Goal: Transaction & Acquisition: Purchase product/service

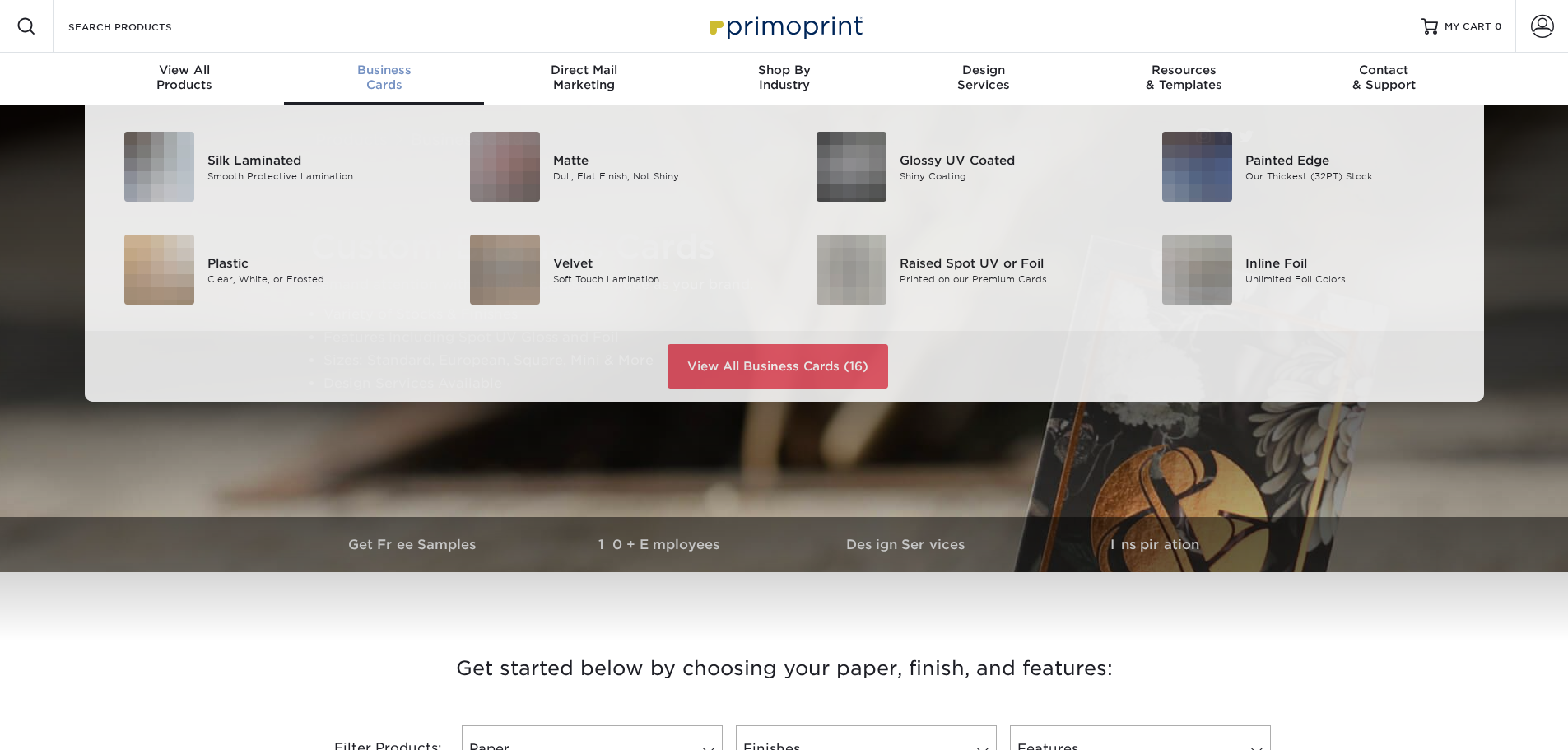
click at [389, 70] on span "Business" at bounding box center [384, 70] width 200 height 15
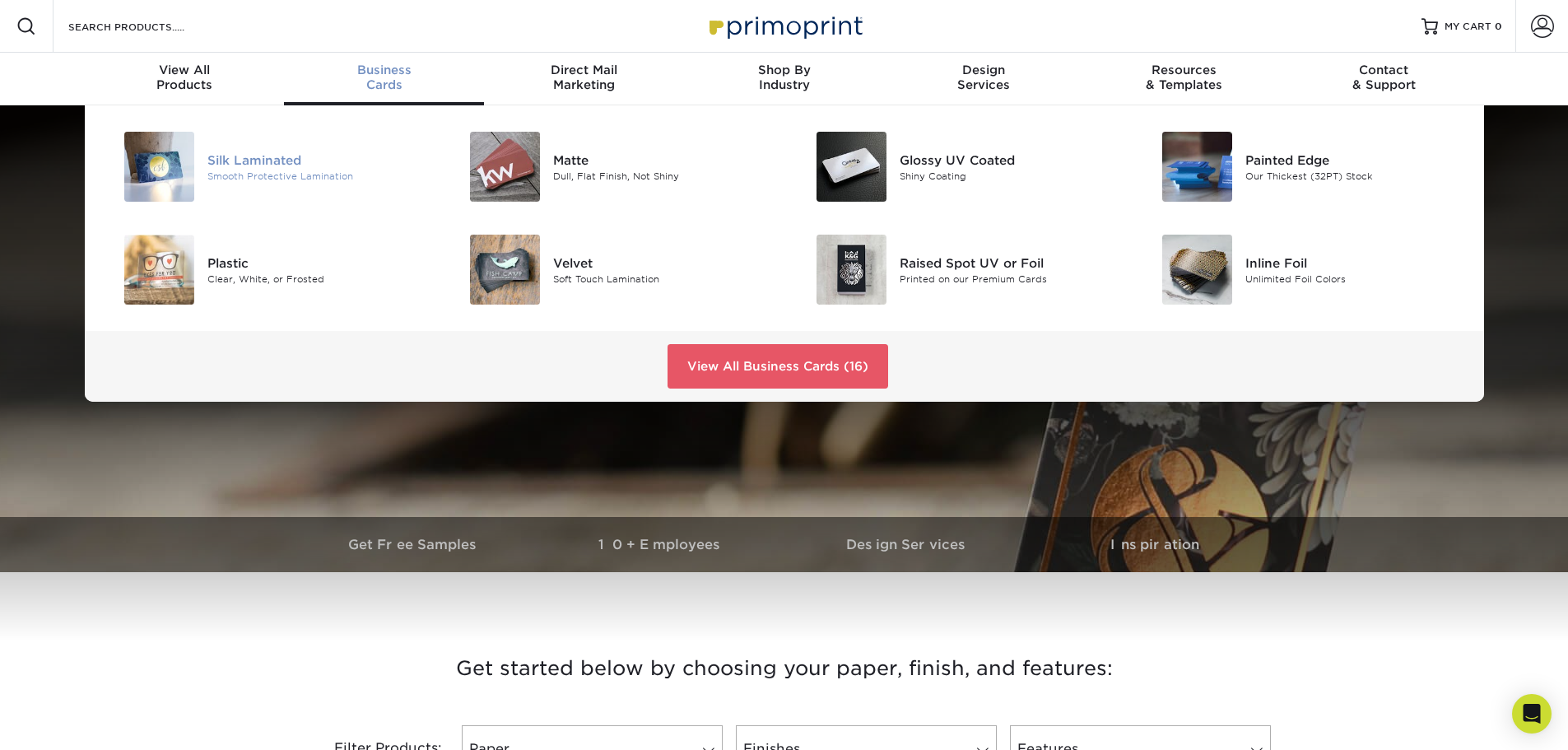
click at [260, 159] on div "Silk Laminated" at bounding box center [316, 160] width 218 height 18
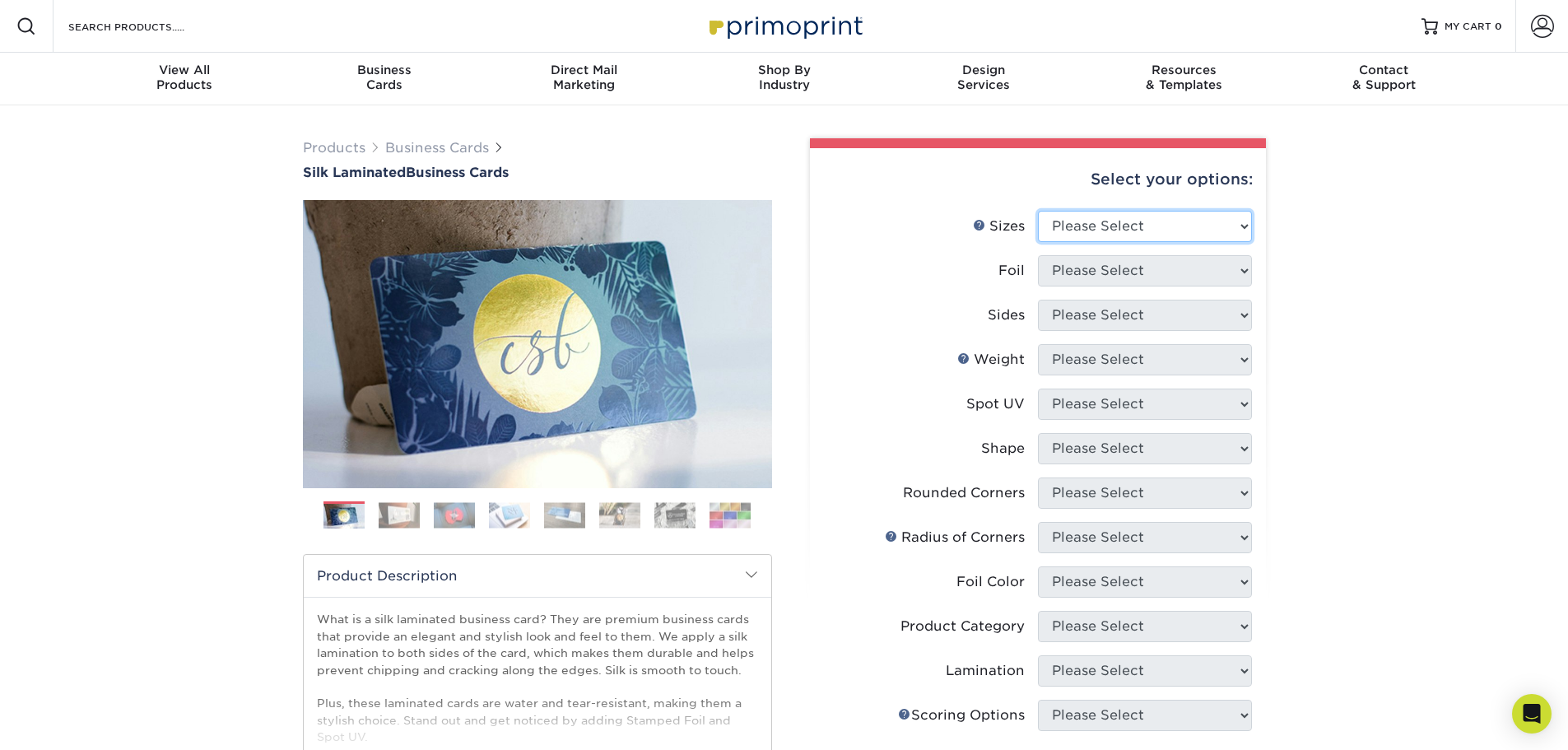
click at [1248, 229] on select "Please Select 1.5" x 3.5" - Mini 1.75" x 3.5" - Mini 2" x 2" - Square 2" x 3" -…" at bounding box center [1145, 226] width 214 height 31
select select "2.00x3.50"
click at [1038, 210] on select "Please Select 1.5" x 3.5" - Mini 1.75" x 3.5" - Mini 2" x 2" - Square 2" x 3" -…" at bounding box center [1145, 226] width 214 height 31
click at [1241, 277] on select "Please Select Yes No" at bounding box center [1145, 271] width 214 height 31
select select "0"
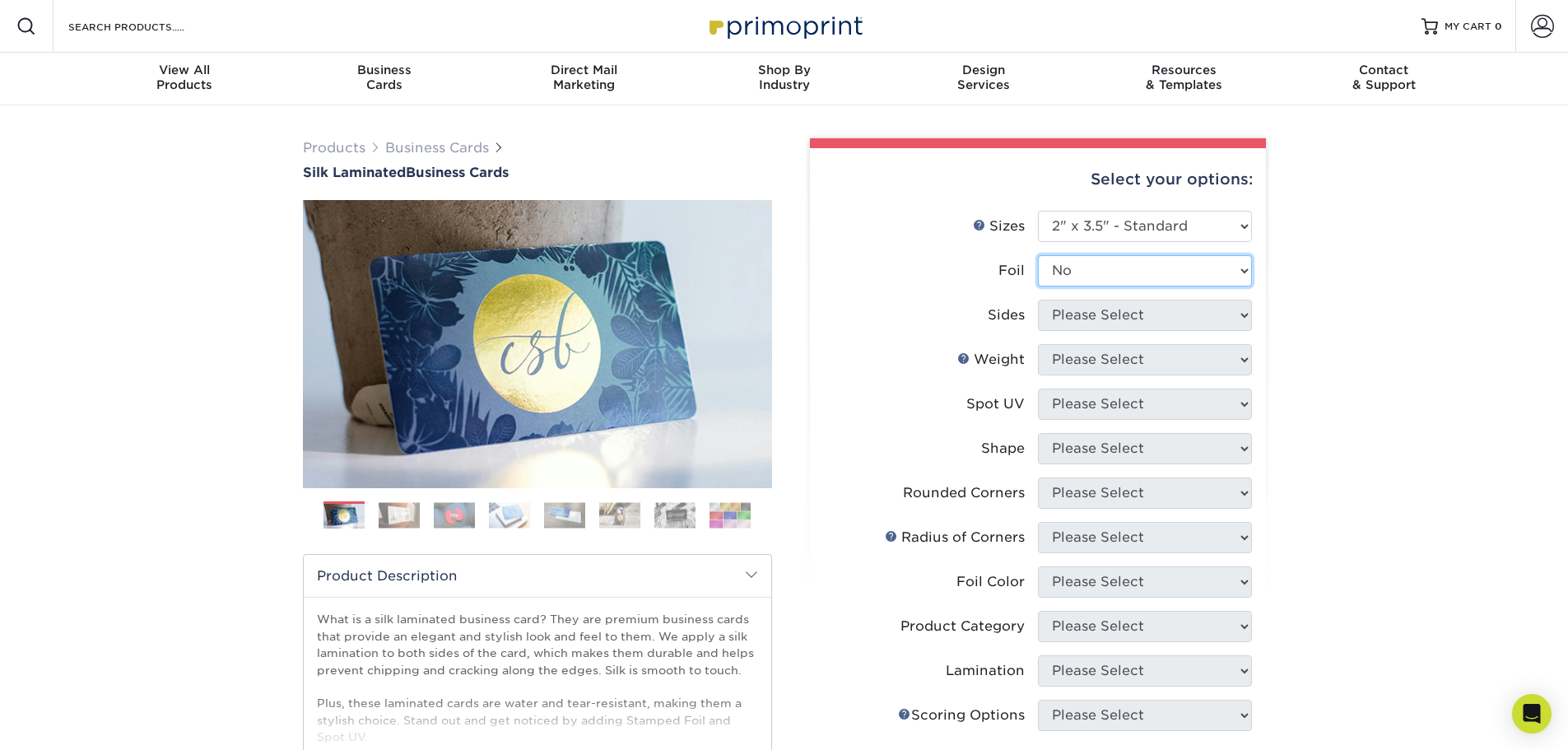
click at [1038, 255] on select "Please Select Yes No" at bounding box center [1145, 271] width 214 height 31
click at [1235, 313] on select "Please Select Print Both Sides Print Front Only" at bounding box center [1145, 315] width 214 height 31
select select "13abbda7-1d64-4f25-8bb2-c179b224825d"
click at [1038, 300] on select "Please Select Print Both Sides Print Front Only" at bounding box center [1145, 315] width 214 height 31
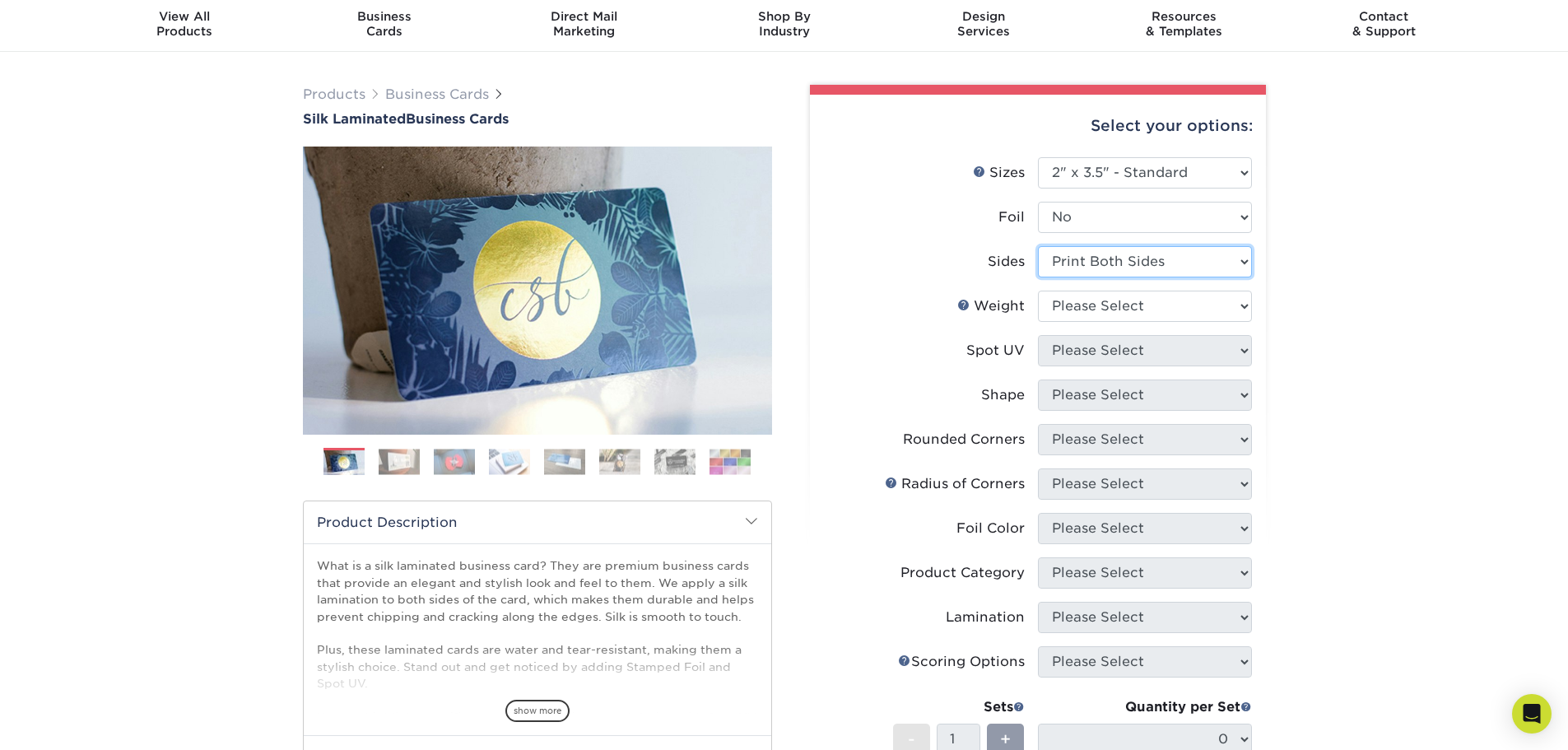
scroll to position [83, 0]
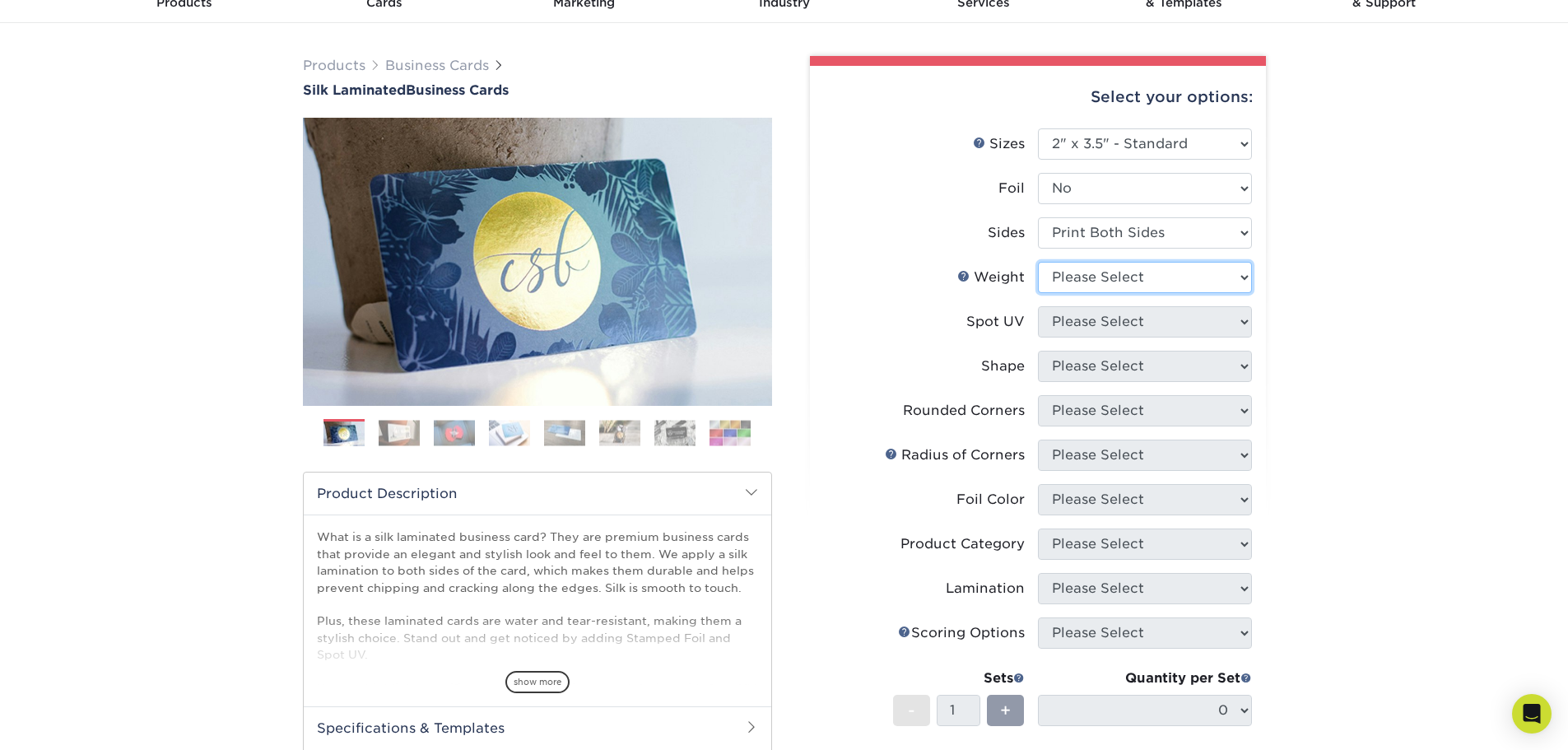
click at [1235, 274] on select "Please Select 16PT" at bounding box center [1145, 277] width 214 height 31
select select "16PT"
click at [1038, 262] on select "Please Select 16PT" at bounding box center [1145, 277] width 214 height 31
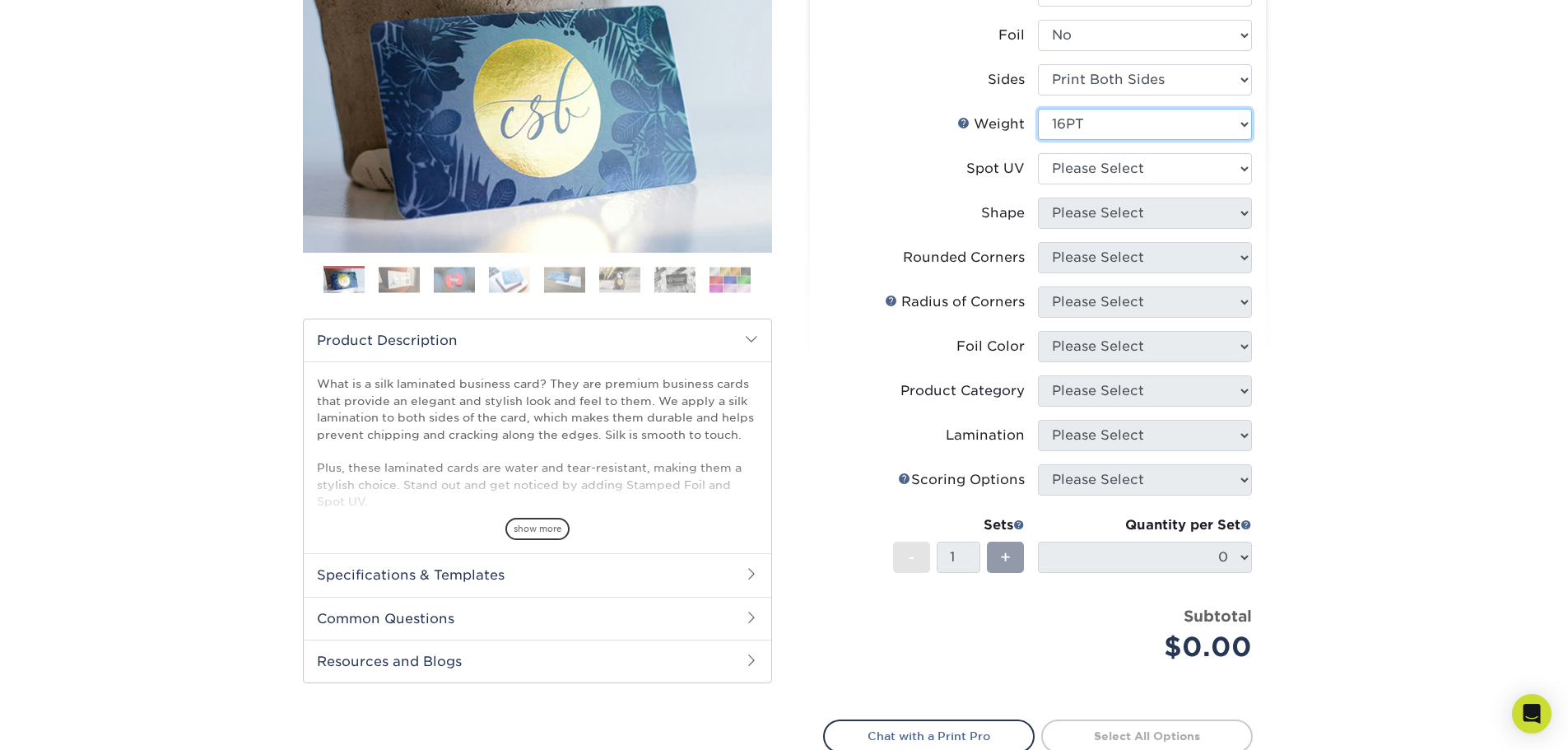
scroll to position [247, 0]
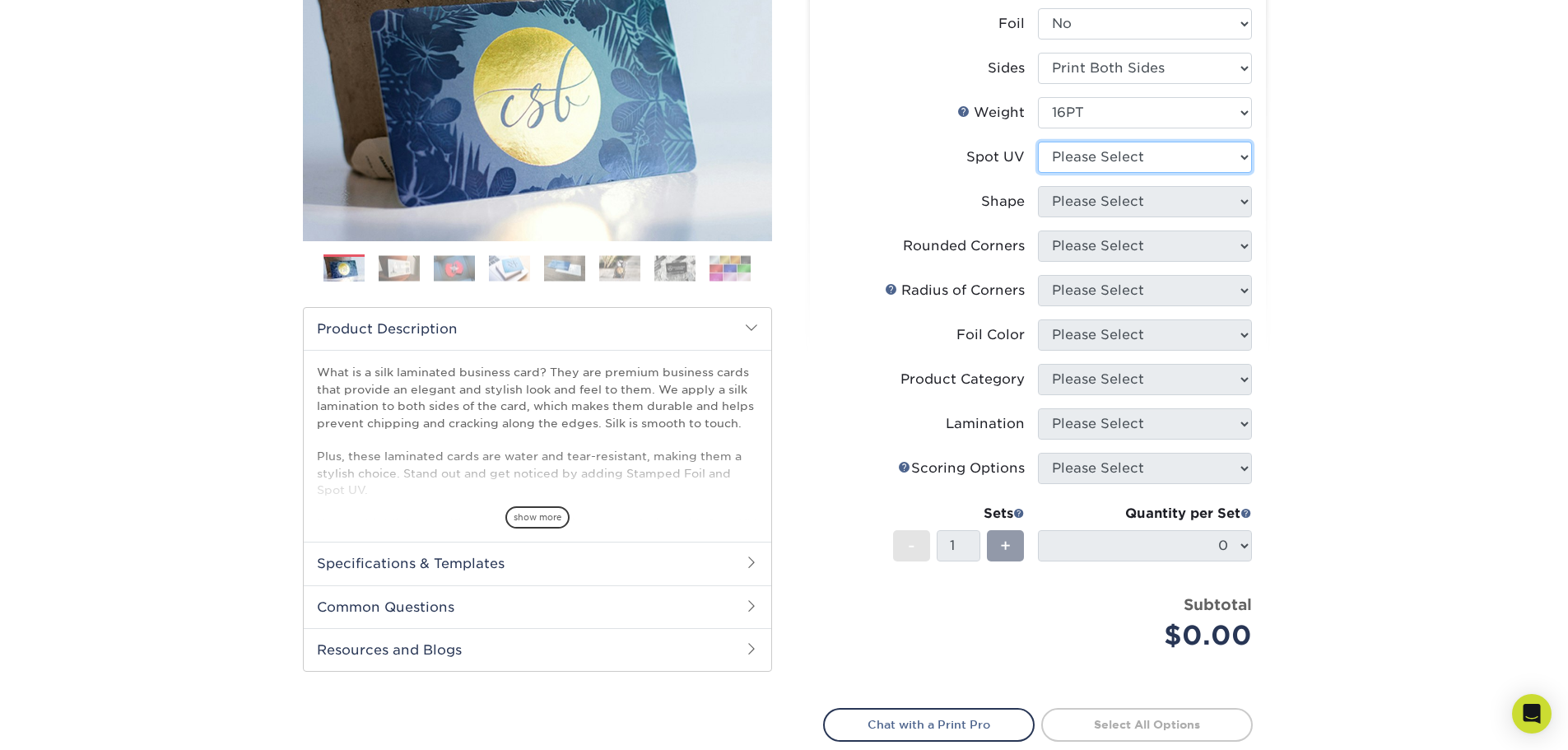
click at [1244, 162] on select "Please Select No Spot UV Front and Back (Both Sides) Front Only Back Only" at bounding box center [1145, 158] width 214 height 31
select select "3"
click at [1038, 142] on select "Please Select No Spot UV Front and Back (Both Sides) Front Only Back Only" at bounding box center [1145, 158] width 214 height 31
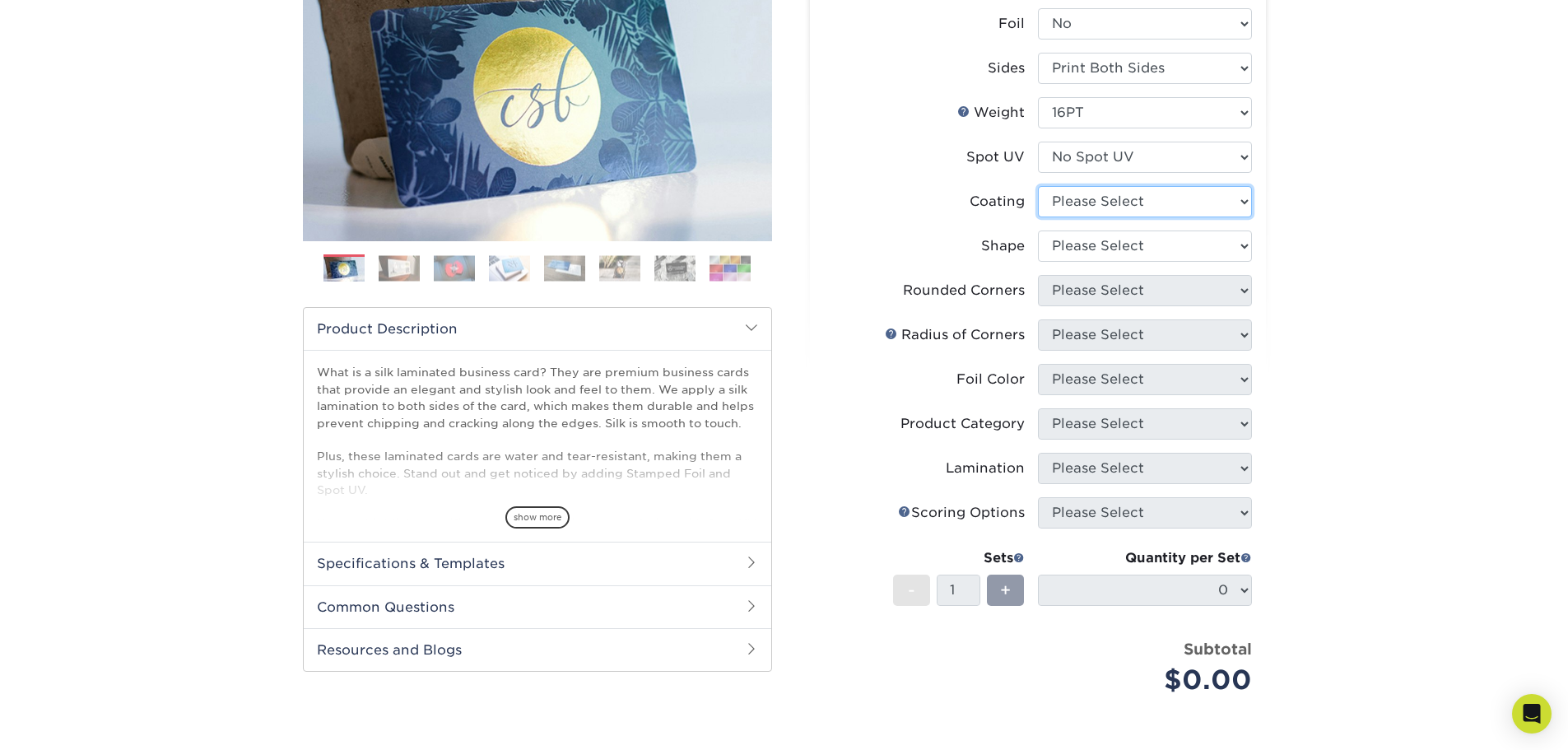
click at [1244, 205] on select at bounding box center [1145, 201] width 214 height 31
select select "3e7618de-abca-4bda-9f97-8b9129e913d8"
click at [1038, 186] on select at bounding box center [1145, 201] width 214 height 31
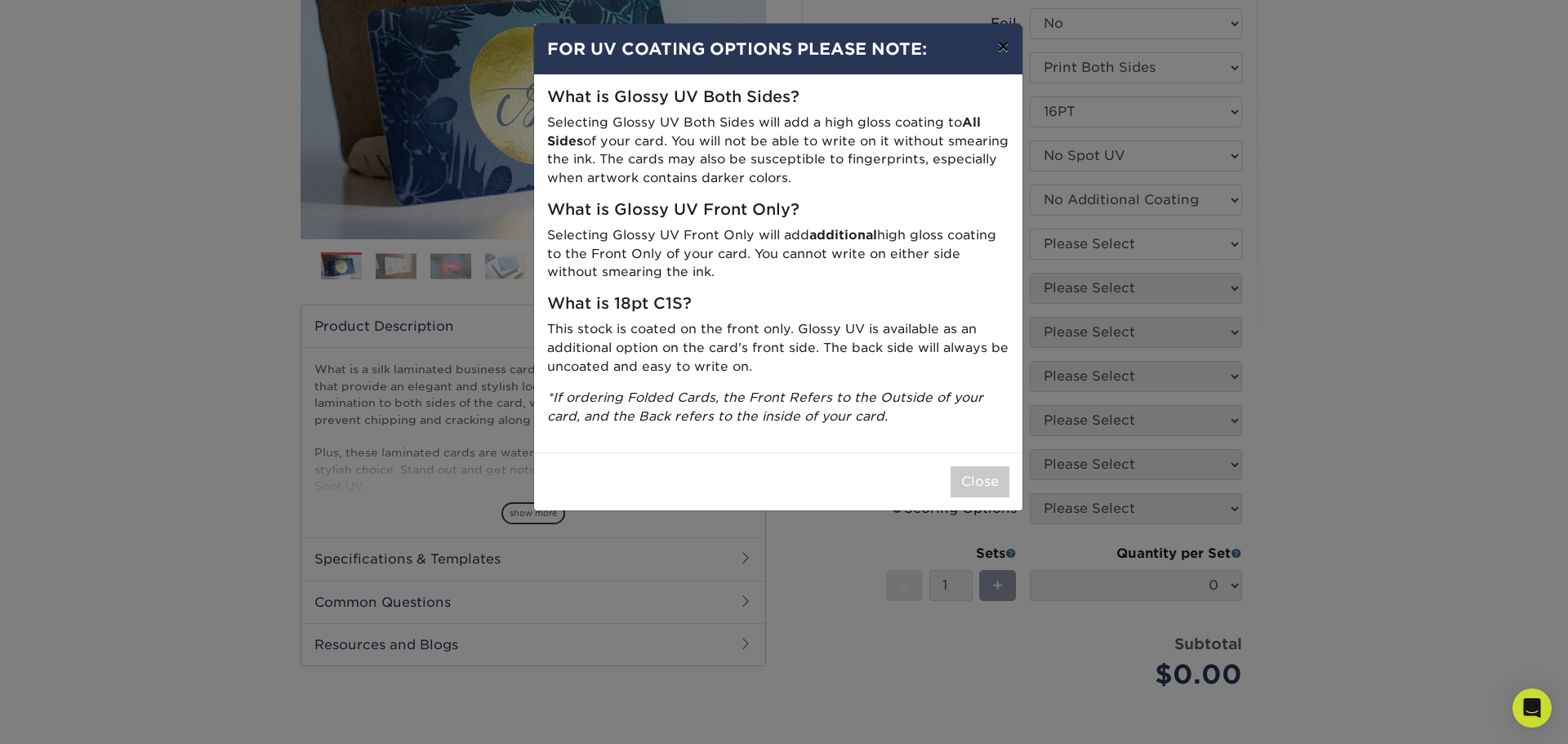
click at [1002, 47] on button "×" at bounding box center [1003, 47] width 38 height 46
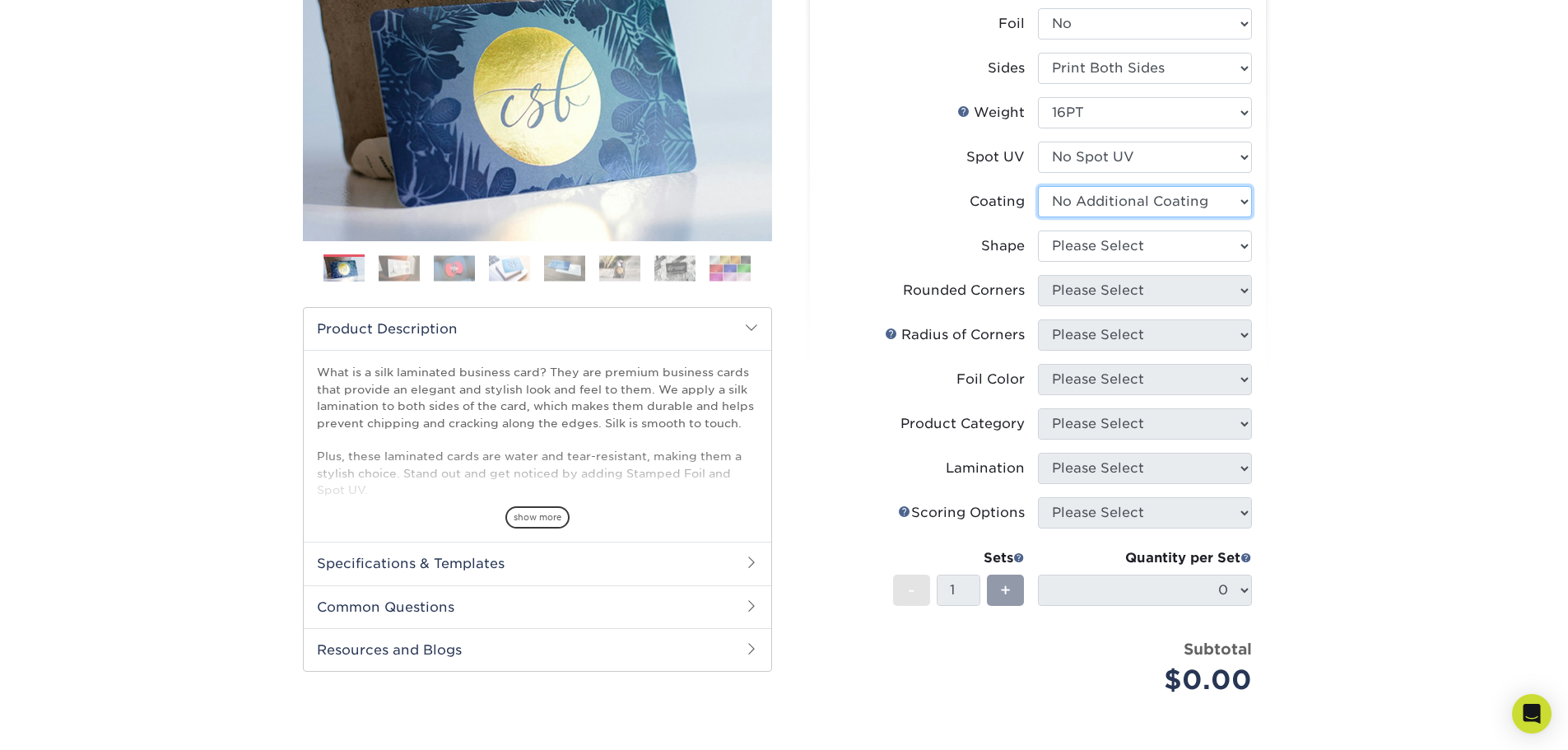
click at [1241, 206] on select at bounding box center [1145, 201] width 214 height 31
click at [1038, 186] on select at bounding box center [1145, 201] width 214 height 31
click at [1236, 246] on select "Please Select Standard Oval" at bounding box center [1145, 246] width 214 height 31
select select "standard"
click at [1038, 230] on select "Please Select Standard Oval" at bounding box center [1145, 246] width 214 height 31
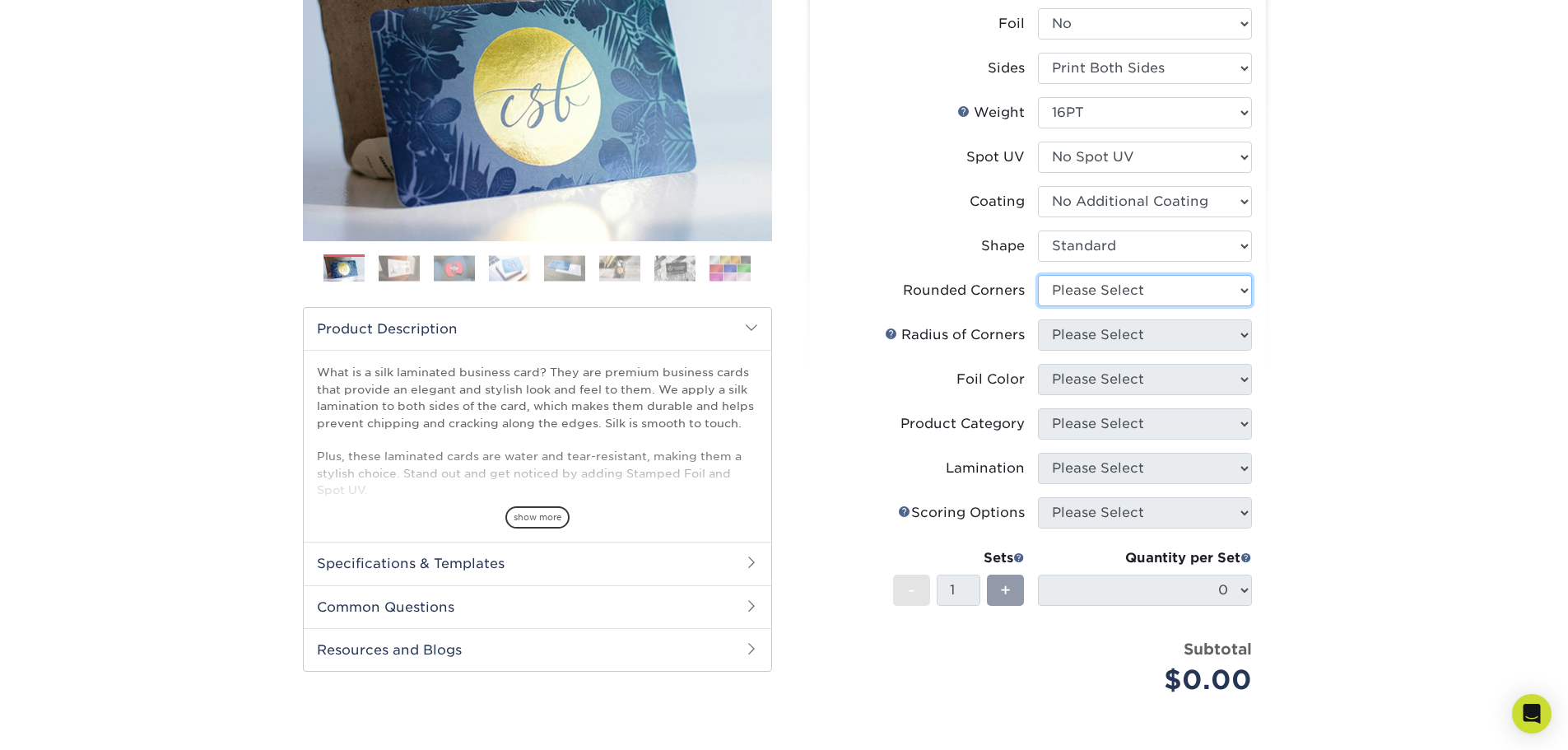
click at [1239, 295] on select "Please Select Yes - Round 2 Corners Yes - Round 4 Corners No" at bounding box center [1145, 290] width 214 height 31
select select "0"
click at [1038, 275] on select "Please Select Yes - Round 2 Corners Yes - Round 4 Corners No" at bounding box center [1145, 290] width 214 height 31
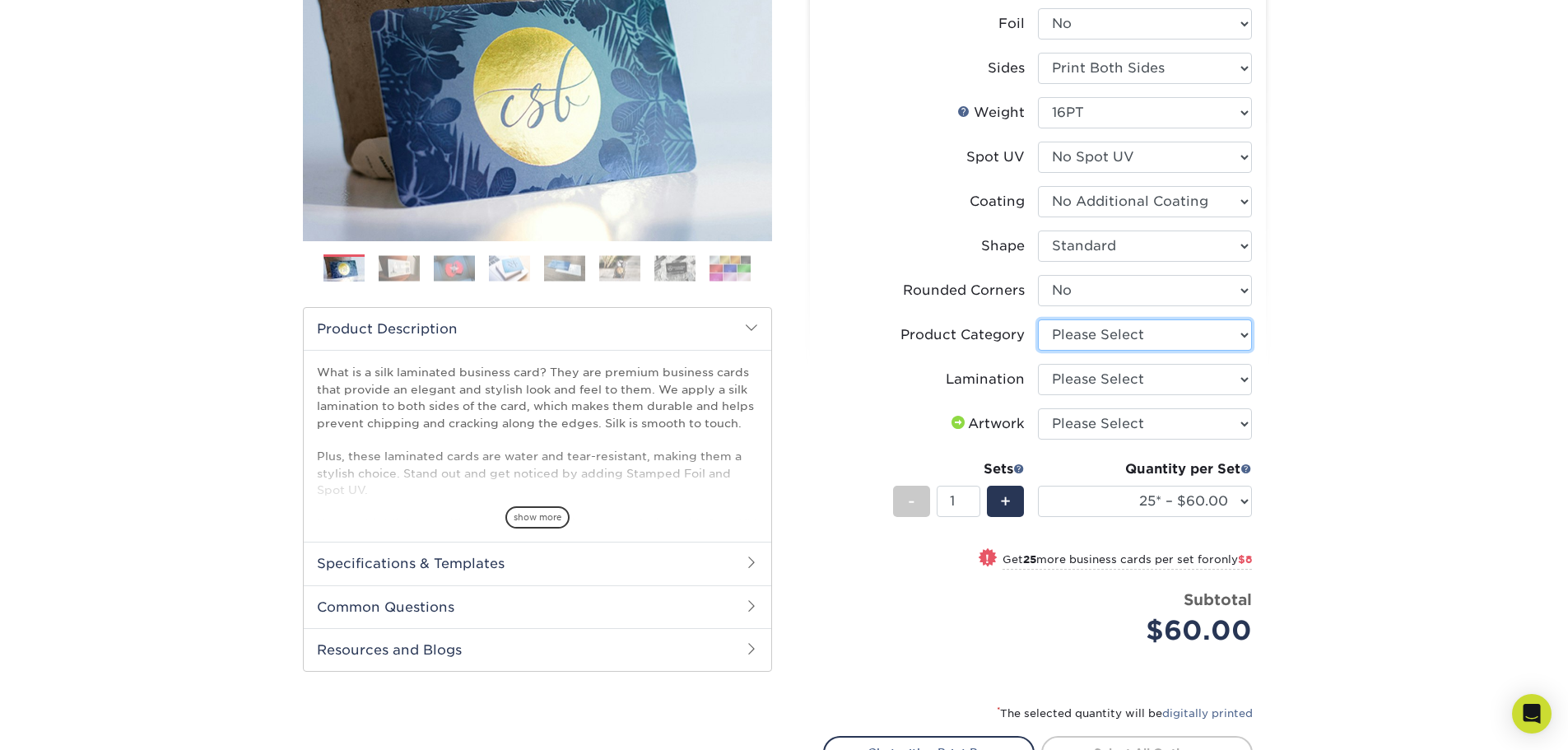
click at [1236, 335] on select "Please Select Business Cards" at bounding box center [1145, 335] width 214 height 31
select select "3b5148f1-0588-4f88-a218-97bcfdce65c1"
click at [1038, 319] on select "Please Select Business Cards" at bounding box center [1145, 335] width 214 height 31
click at [1242, 380] on select "Please Select Silk" at bounding box center [1145, 380] width 214 height 31
select select "ccacb42f-45f7-42d3-bbd3-7c8421cf37f0"
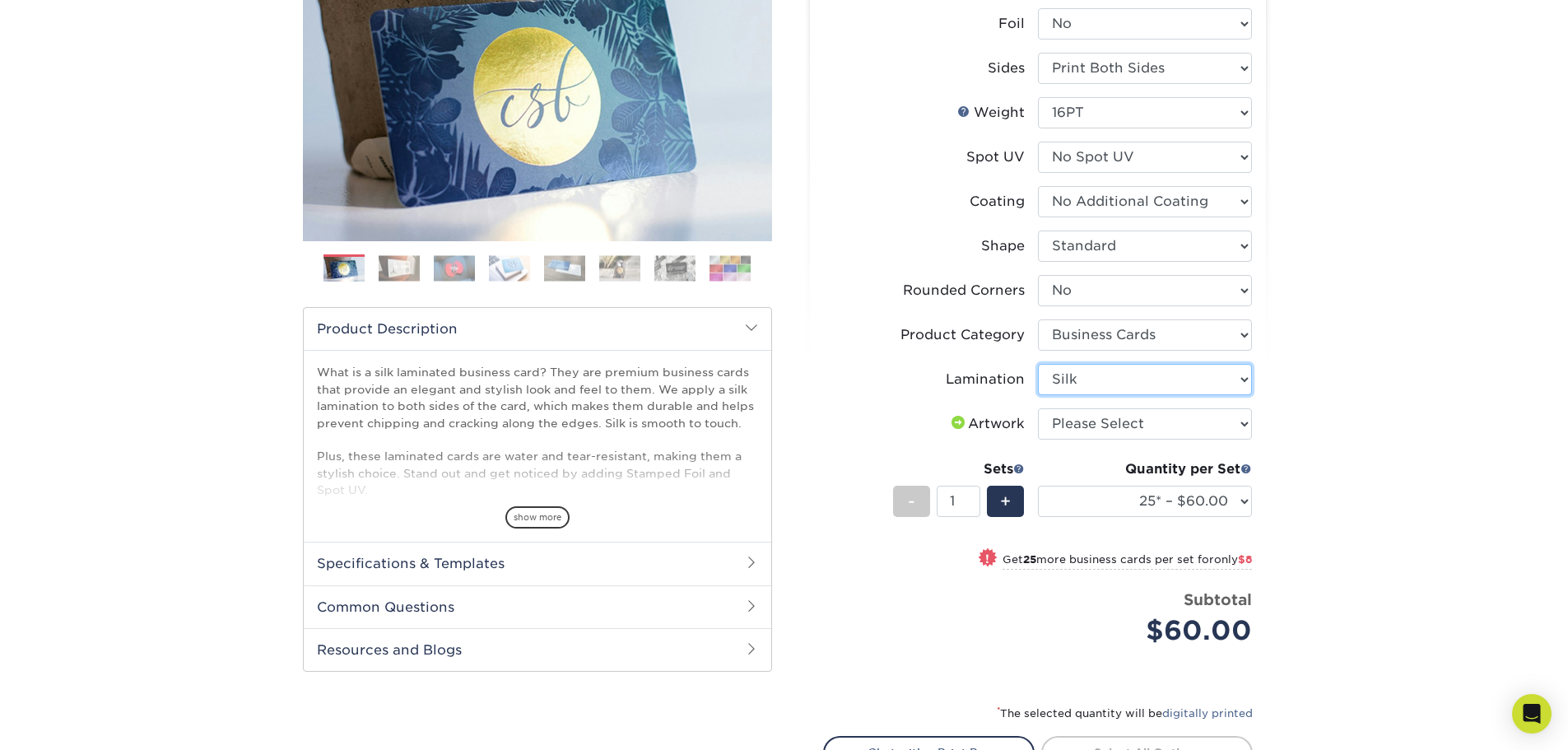
click at [1038, 364] on select "Please Select Silk" at bounding box center [1145, 380] width 214 height 31
click at [1240, 424] on select "Please Select I will upload files I need a design - $100" at bounding box center [1145, 424] width 214 height 31
select select "upload"
click at [1038, 408] on select "Please Select I will upload files I need a design - $100" at bounding box center [1145, 424] width 214 height 31
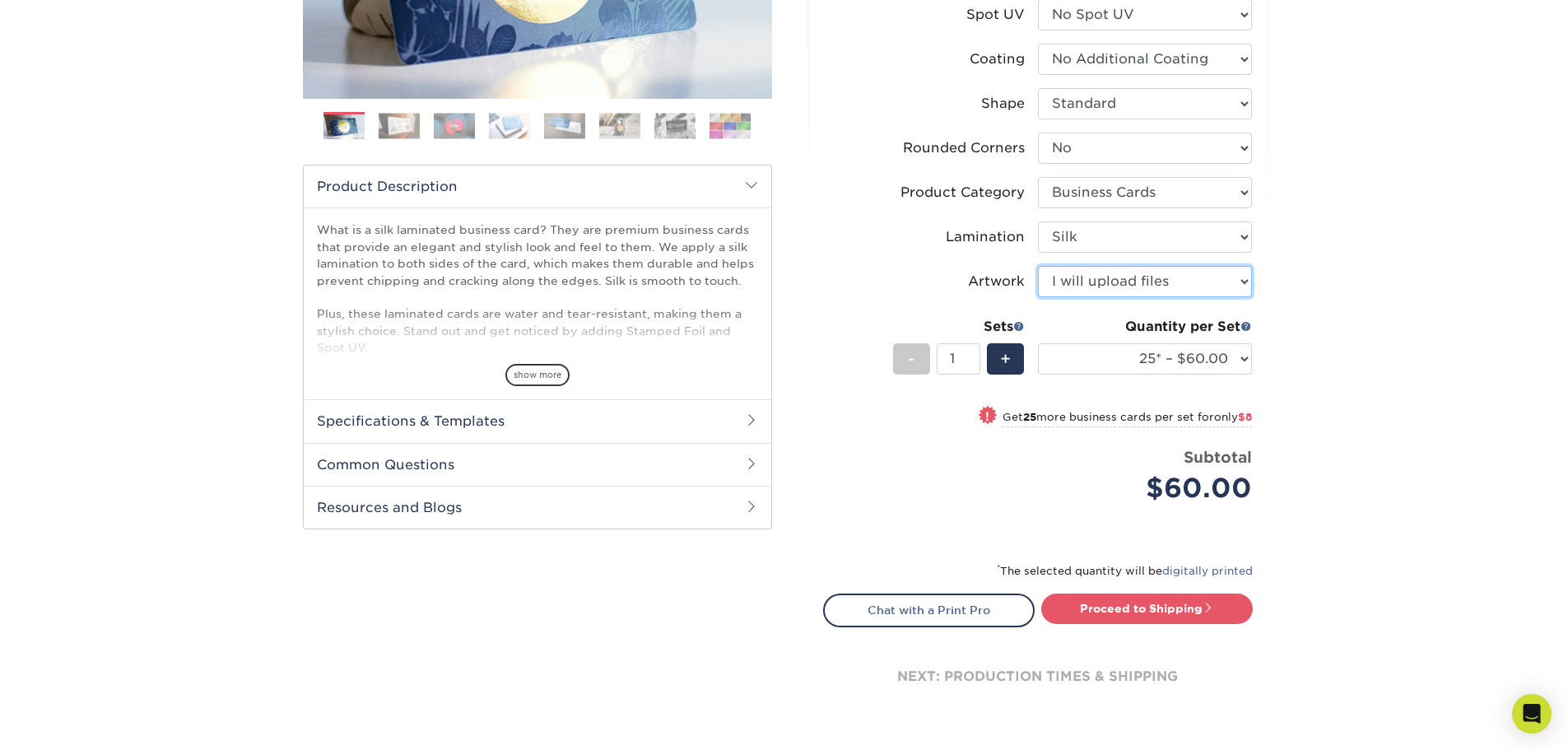
scroll to position [412, 0]
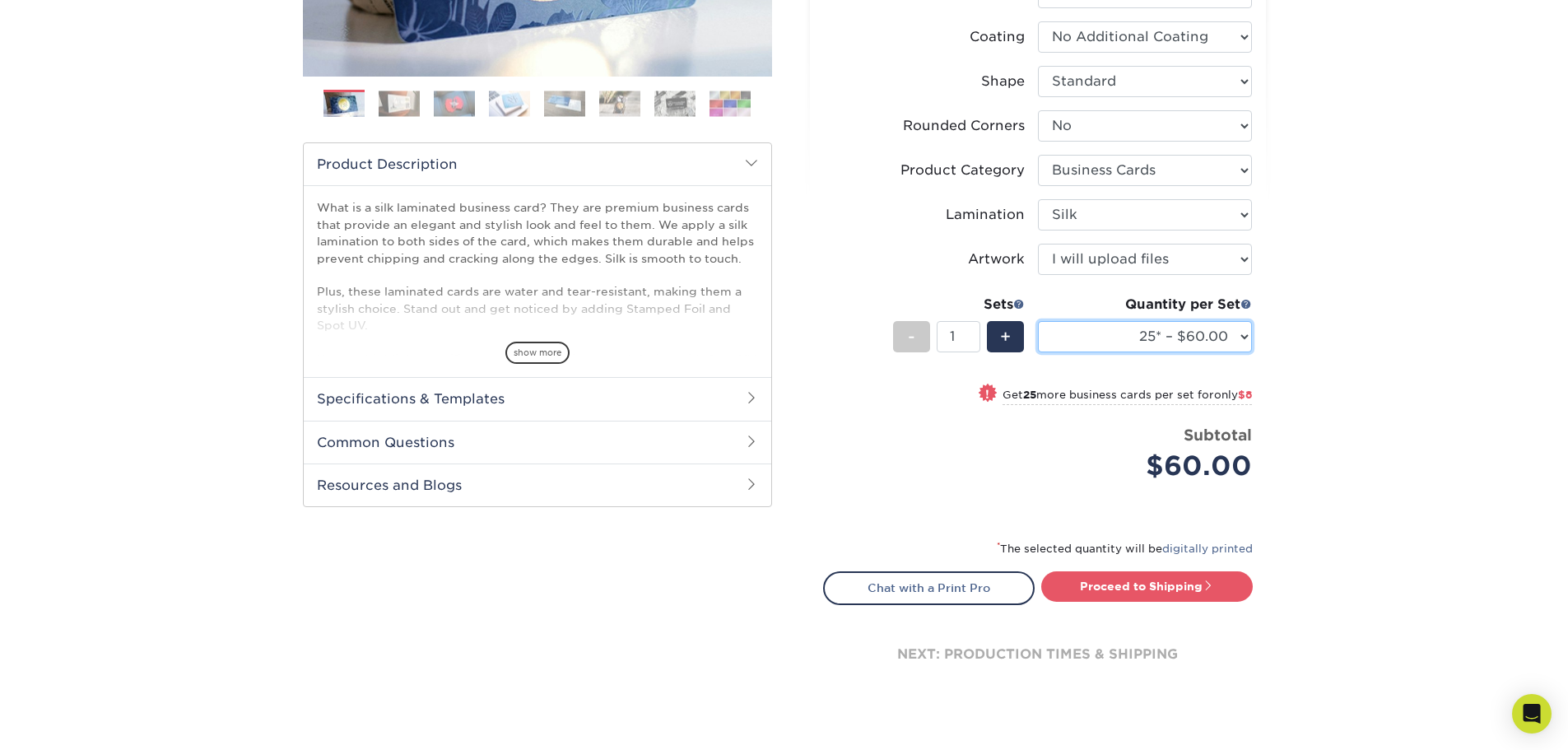
click at [1239, 338] on select "25* – $60.00 50* – $68.00 75* – $76.00 100* – $84.00 250* – $92.00 500 – $96.00…" at bounding box center [1145, 337] width 214 height 31
